Goal: Check status: Check status

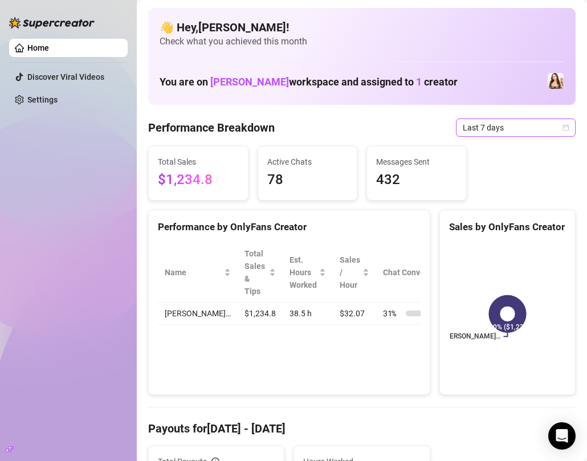
click at [503, 129] on span "Last 7 days" at bounding box center [516, 127] width 106 height 17
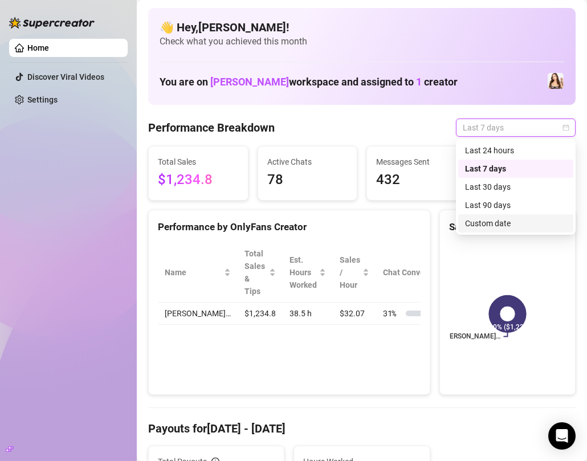
click at [503, 221] on div "Custom date" at bounding box center [515, 223] width 101 height 13
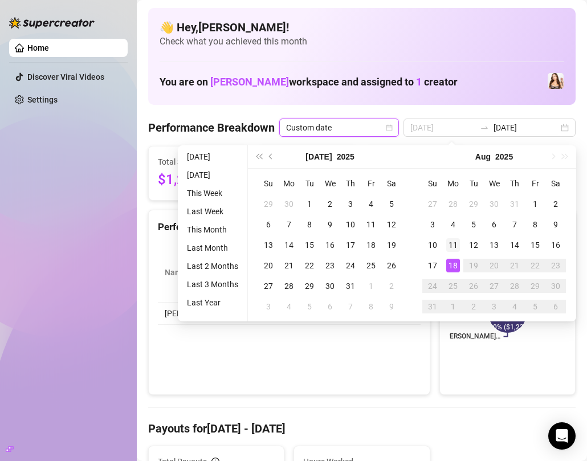
type input "[DATE]"
click at [456, 247] on div "11" at bounding box center [453, 245] width 14 height 14
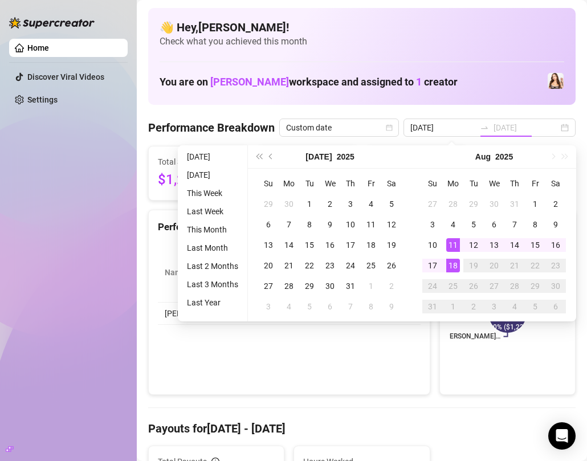
click at [456, 247] on div "11" at bounding box center [453, 245] width 14 height 14
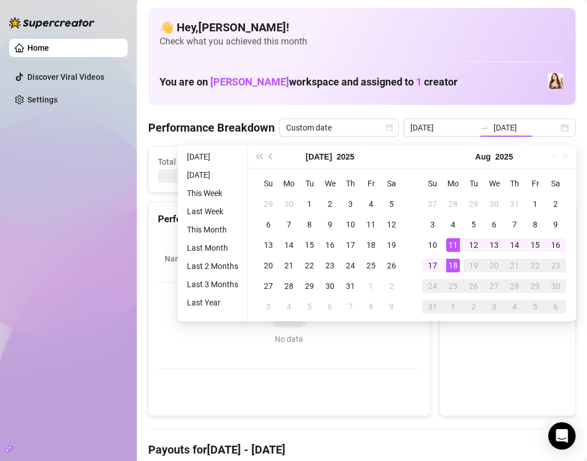
type input "[DATE]"
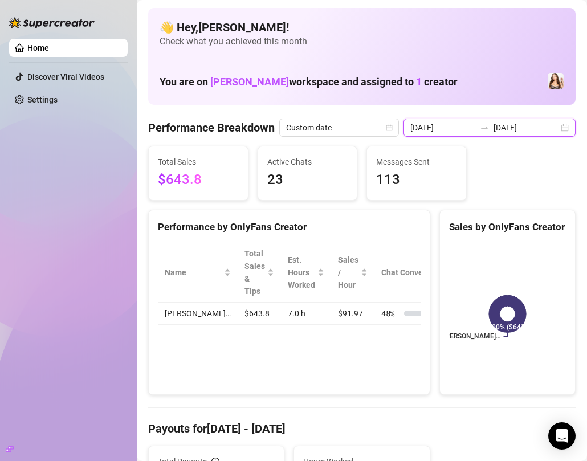
click at [548, 133] on input "[DATE]" at bounding box center [526, 127] width 65 height 13
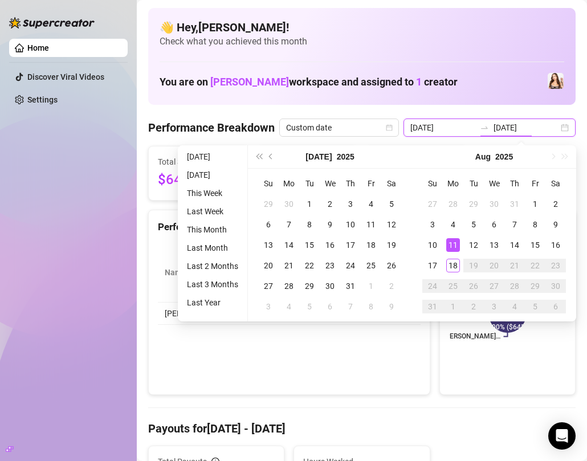
click at [565, 127] on div "[DATE] [DATE]" at bounding box center [490, 128] width 172 height 18
type input "[DATE]"
click at [471, 247] on div "12" at bounding box center [474, 245] width 14 height 14
type input "[DATE]"
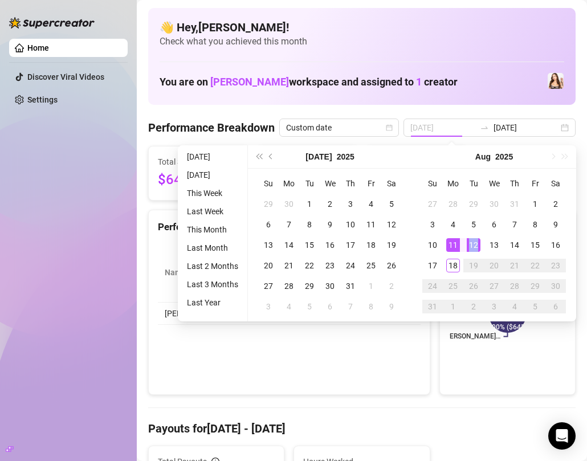
type input "[DATE]"
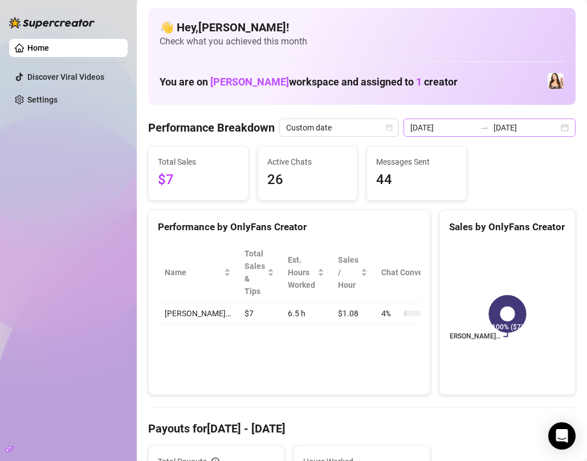
click at [568, 128] on div "[DATE] [DATE]" at bounding box center [490, 128] width 172 height 18
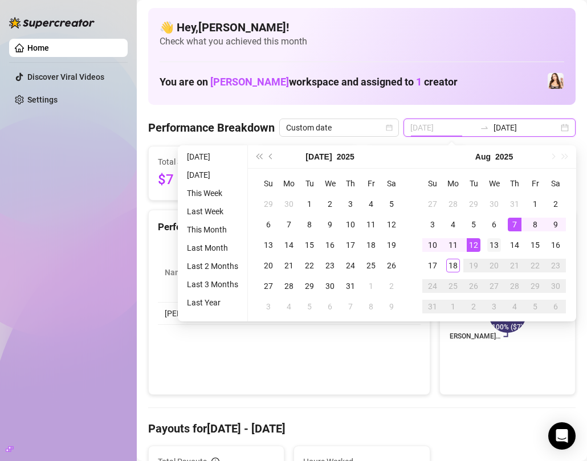
type input "[DATE]"
click at [495, 242] on div "13" at bounding box center [494, 245] width 14 height 14
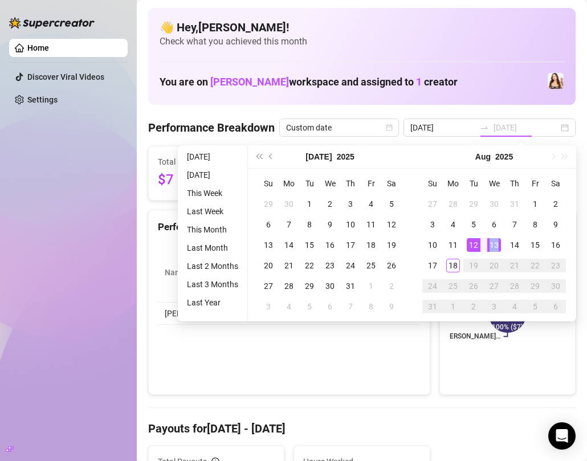
click at [495, 242] on div "13" at bounding box center [494, 245] width 14 height 14
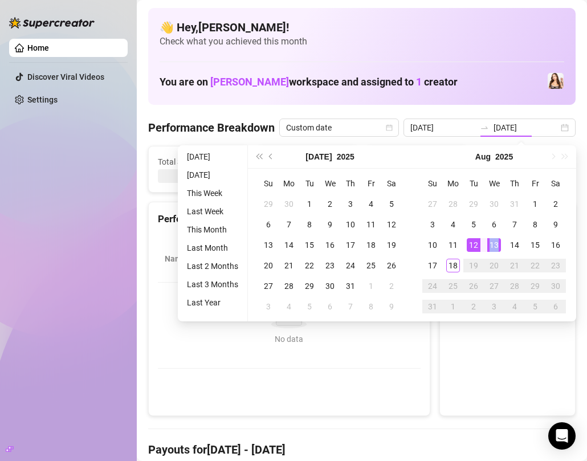
type input "[DATE]"
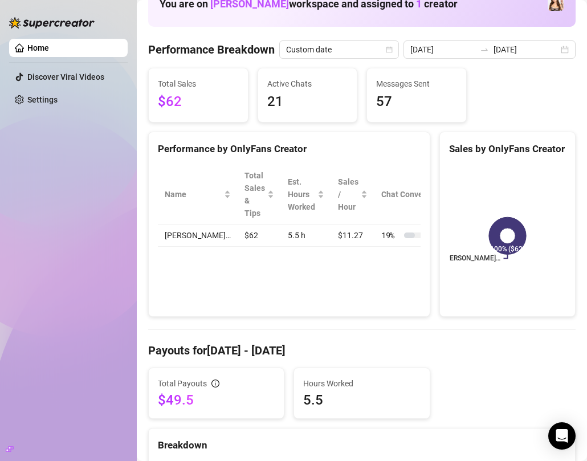
scroll to position [80, 0]
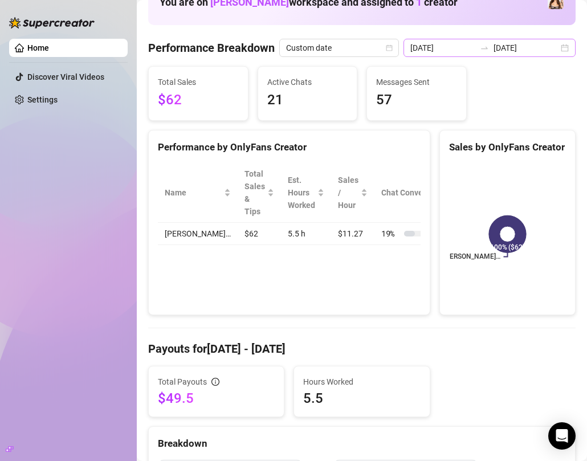
click at [562, 52] on div "[DATE] [DATE]" at bounding box center [490, 48] width 172 height 18
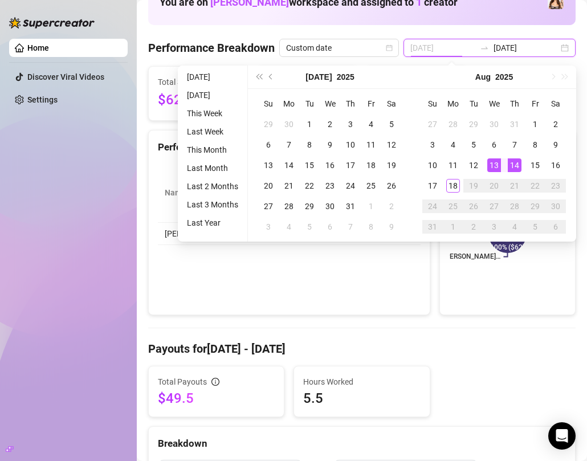
type input "[DATE]"
click at [513, 165] on div "14" at bounding box center [515, 165] width 14 height 14
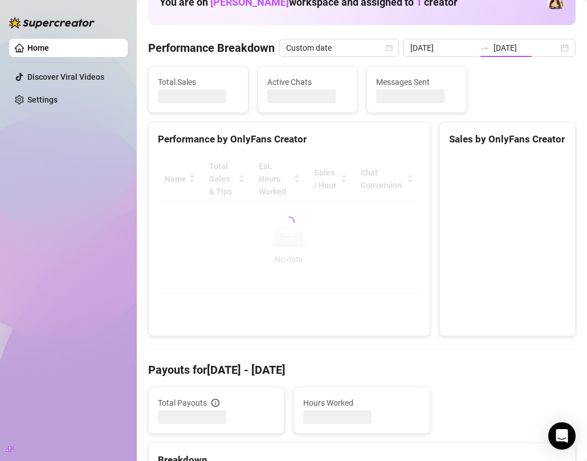
type input "[DATE]"
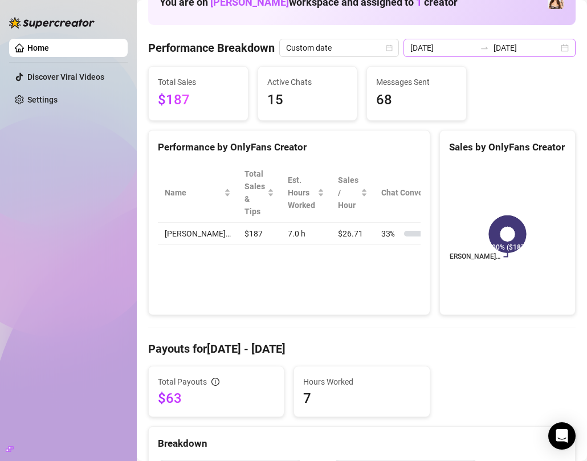
click at [570, 52] on div "[DATE] [DATE]" at bounding box center [490, 48] width 172 height 18
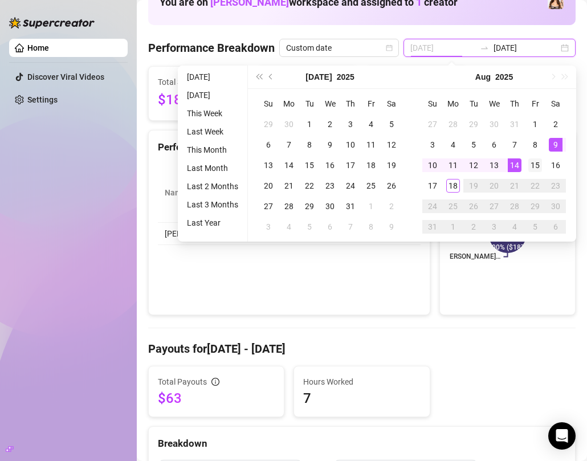
type input "[DATE]"
click at [537, 162] on div "15" at bounding box center [536, 165] width 14 height 14
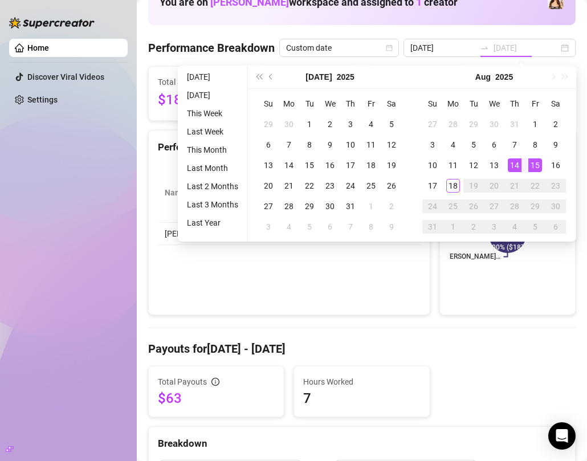
click at [537, 162] on div "15" at bounding box center [536, 165] width 14 height 14
type input "[DATE]"
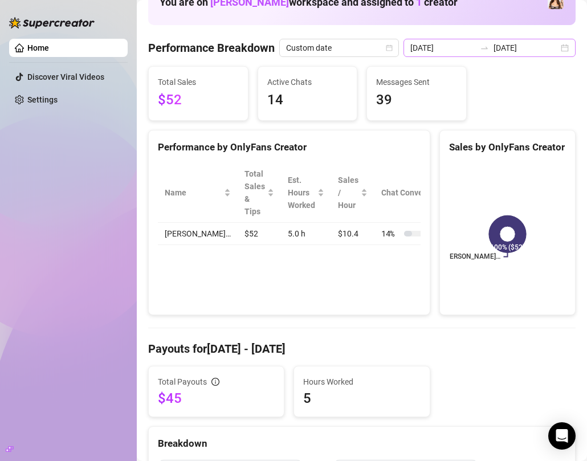
click at [567, 47] on div "[DATE] [DATE]" at bounding box center [490, 48] width 172 height 18
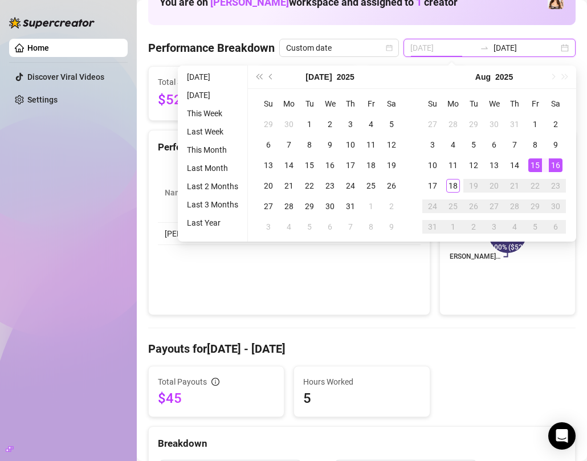
type input "[DATE]"
click at [559, 161] on div "16" at bounding box center [556, 165] width 14 height 14
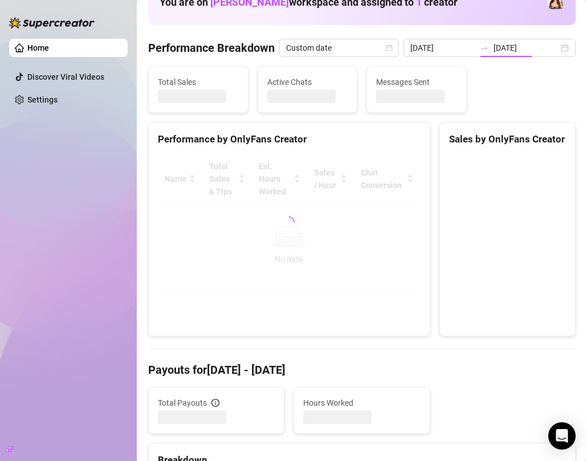
type input "[DATE]"
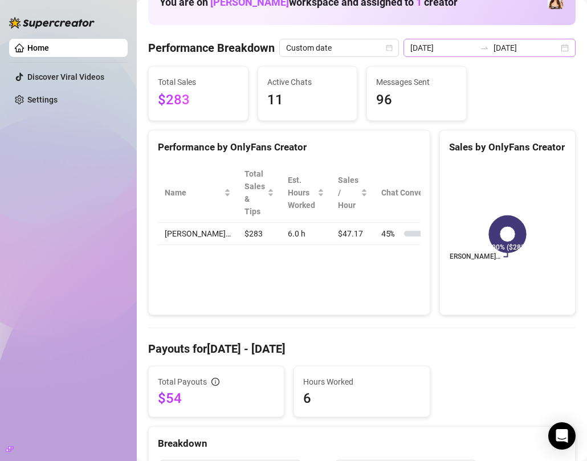
click at [564, 47] on div "[DATE] [DATE]" at bounding box center [490, 48] width 172 height 18
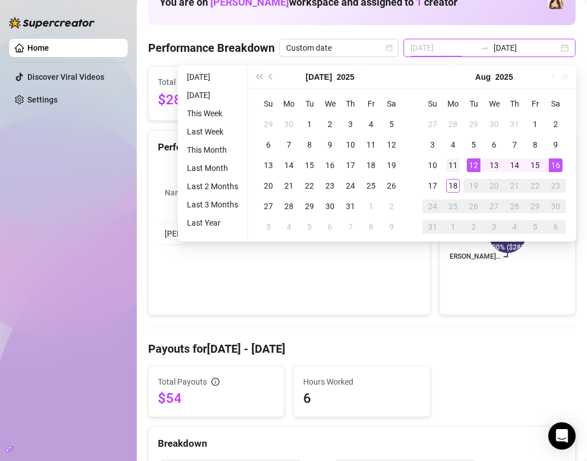
type input "[DATE]"
click at [452, 169] on div "11" at bounding box center [453, 165] width 14 height 14
type input "[DATE]"
click at [551, 166] on div "16" at bounding box center [556, 165] width 14 height 14
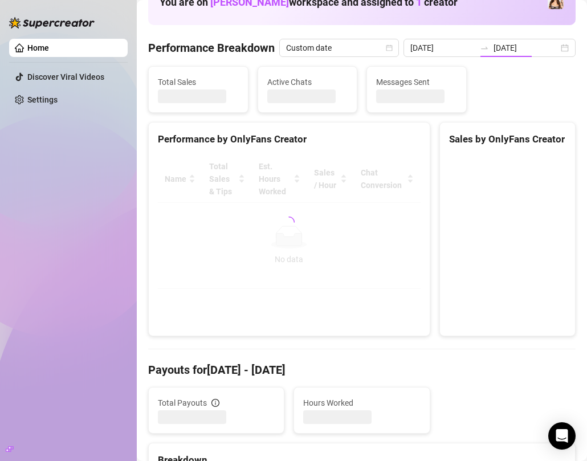
type input "[DATE]"
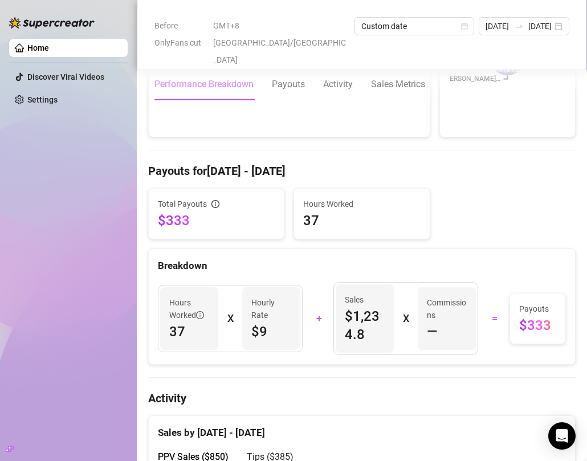
scroll to position [258, 0]
